Goal: Information Seeking & Learning: Learn about a topic

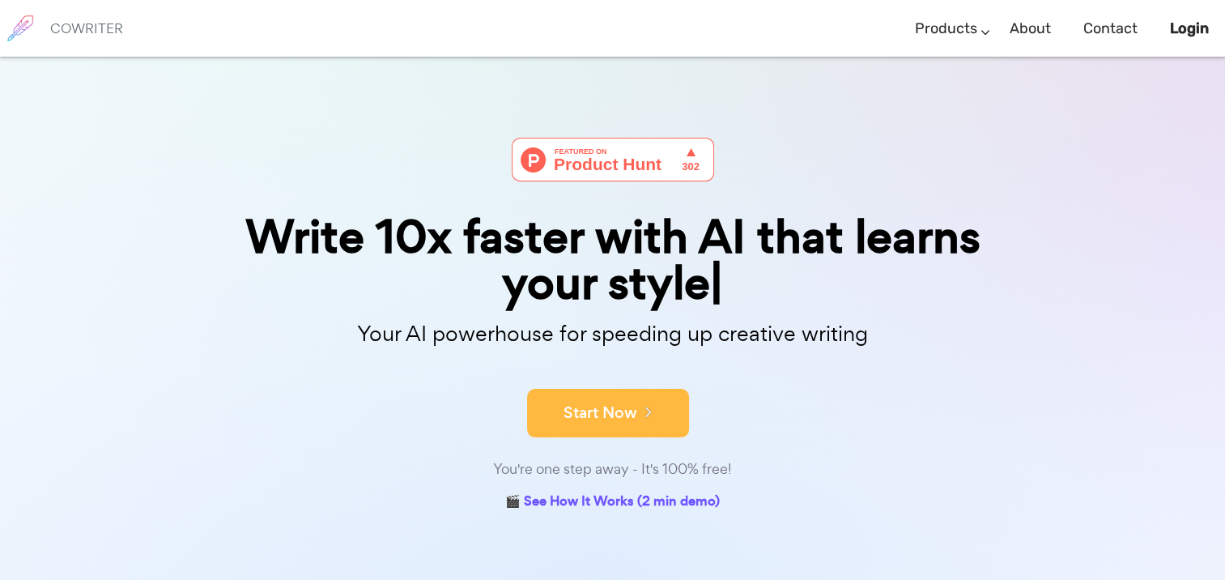
click at [596, 392] on button "Start Now" at bounding box center [608, 413] width 162 height 49
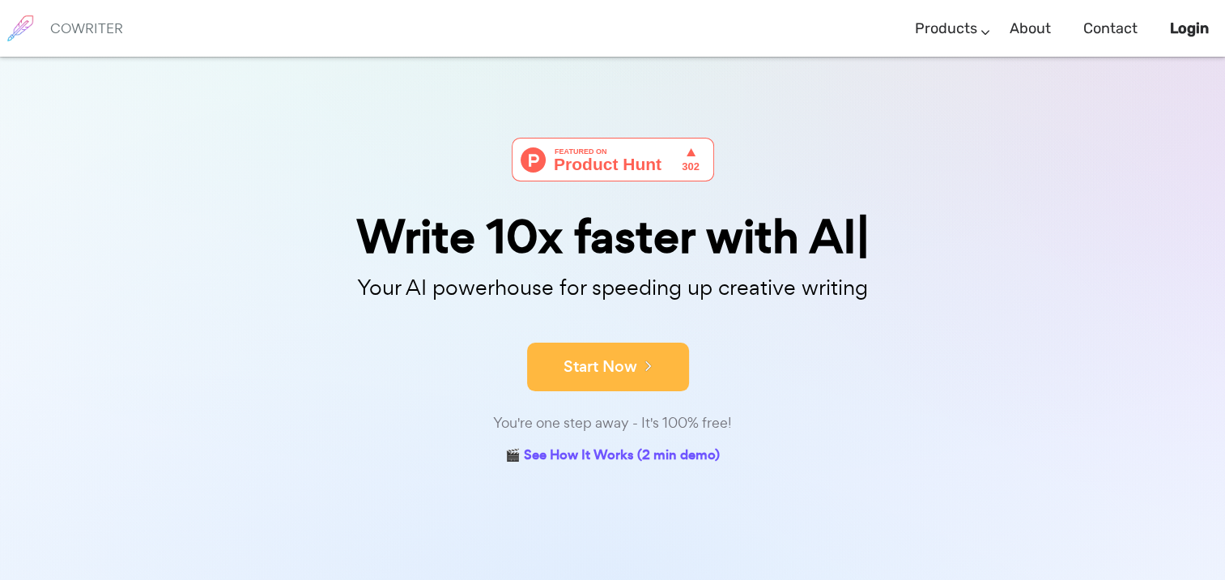
click at [628, 376] on button "Start Now" at bounding box center [608, 366] width 162 height 49
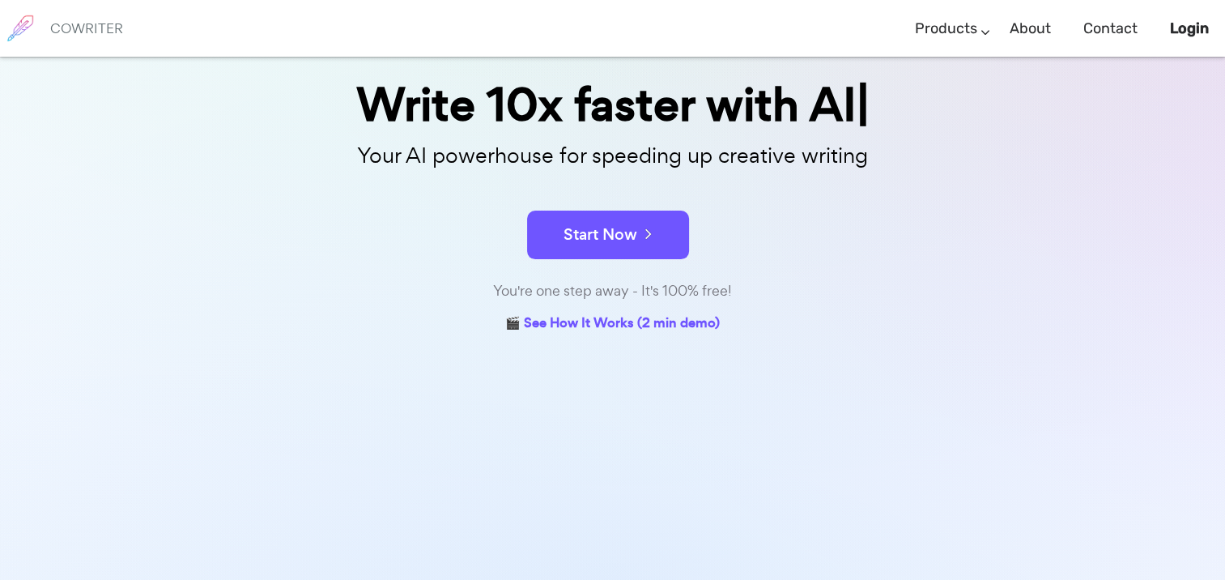
scroll to position [170, 0]
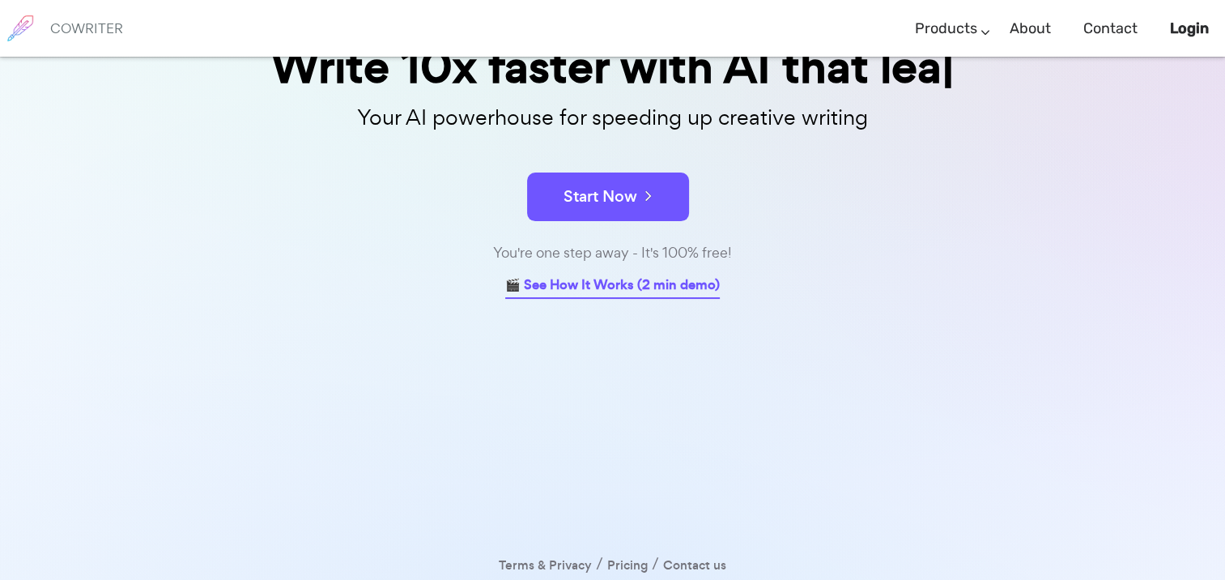
click at [652, 282] on link "🎬 See How It Works (2 min demo)" at bounding box center [612, 286] width 215 height 25
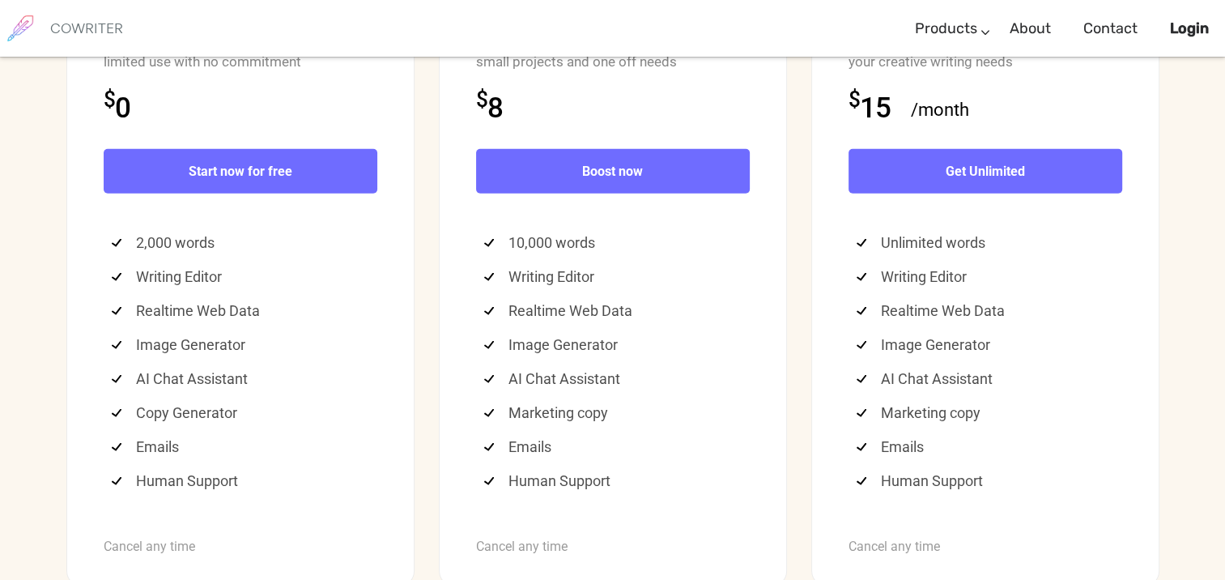
scroll to position [4245, 0]
